Goal: Information Seeking & Learning: Learn about a topic

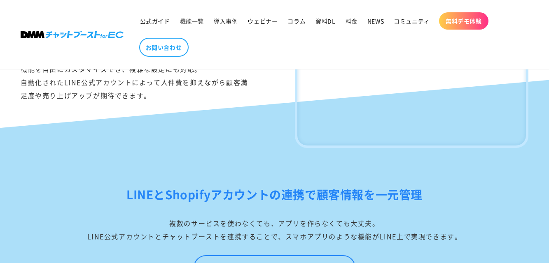
scroll to position [494, 0]
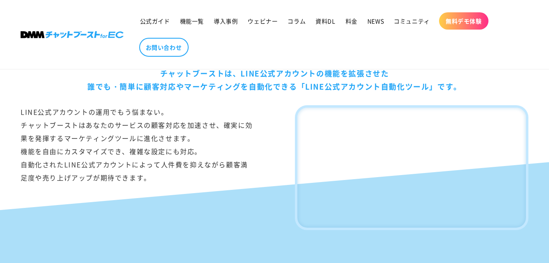
click at [136, 130] on div "LINE公式アカウントの運用でもう悩まない。 チャットブーストはあなたのサービスの顧客対応を加速させ、確実に効果を発揮するマーケティングツールに進化させます。…" at bounding box center [137, 167] width 233 height 125
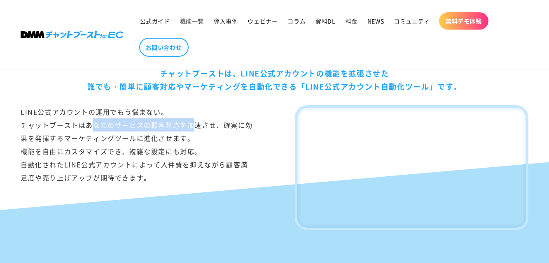
drag, startPoint x: 94, startPoint y: 126, endPoint x: 196, endPoint y: 127, distance: 101.3
click at [195, 126] on div "LINE公式アカウントの運用でもう悩まない。 チャットブーストはあなたのサービスの顧客対応を加速させ、確実に効果を発揮するマーケティングツールに進化させます。…" at bounding box center [137, 167] width 233 height 125
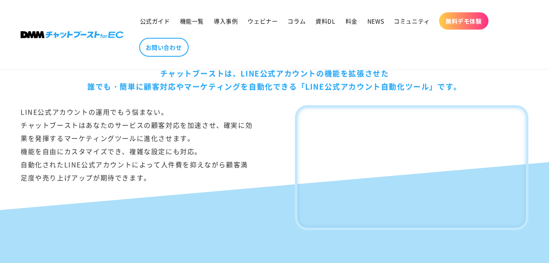
click at [144, 148] on div "LINE公式アカウントの運用でもう悩まない。 チャットブーストはあなたのサービスの顧客対応を加速させ、確実に効果を発揮するマーケティングツールに進化させます。…" at bounding box center [137, 167] width 233 height 125
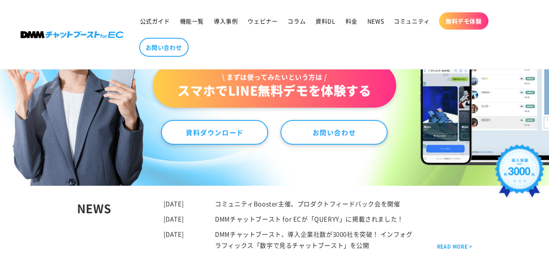
scroll to position [0, 0]
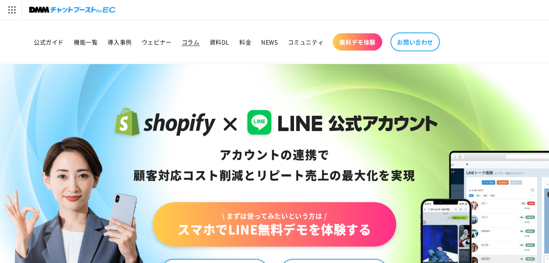
click at [192, 43] on span "コラム" at bounding box center [191, 41] width 18 height 7
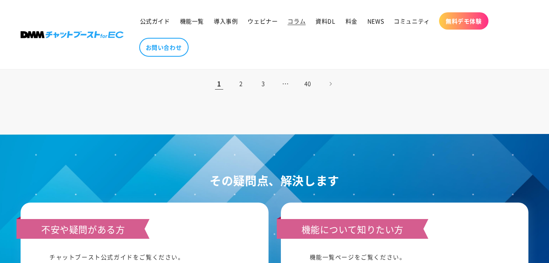
scroll to position [1070, 0]
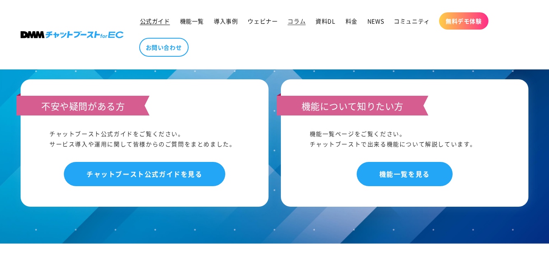
click at [152, 19] on span "公式ガイド" at bounding box center [155, 20] width 30 height 7
